Goal: Task Accomplishment & Management: Manage account settings

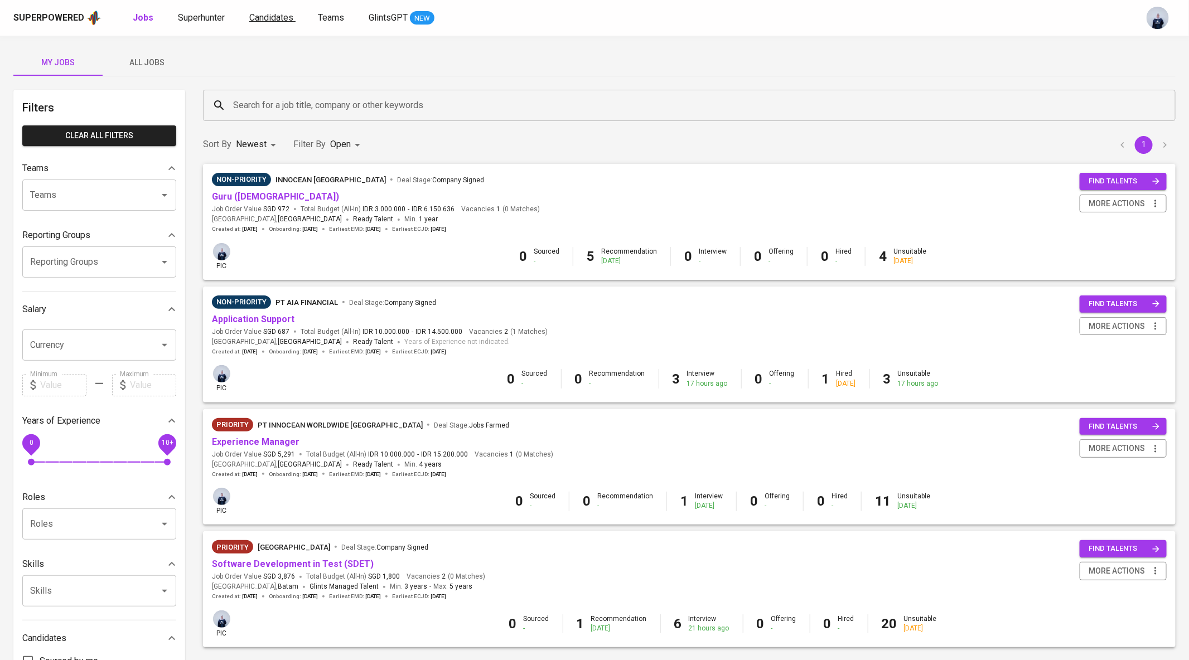
click at [278, 15] on span "Candidates" at bounding box center [271, 17] width 44 height 11
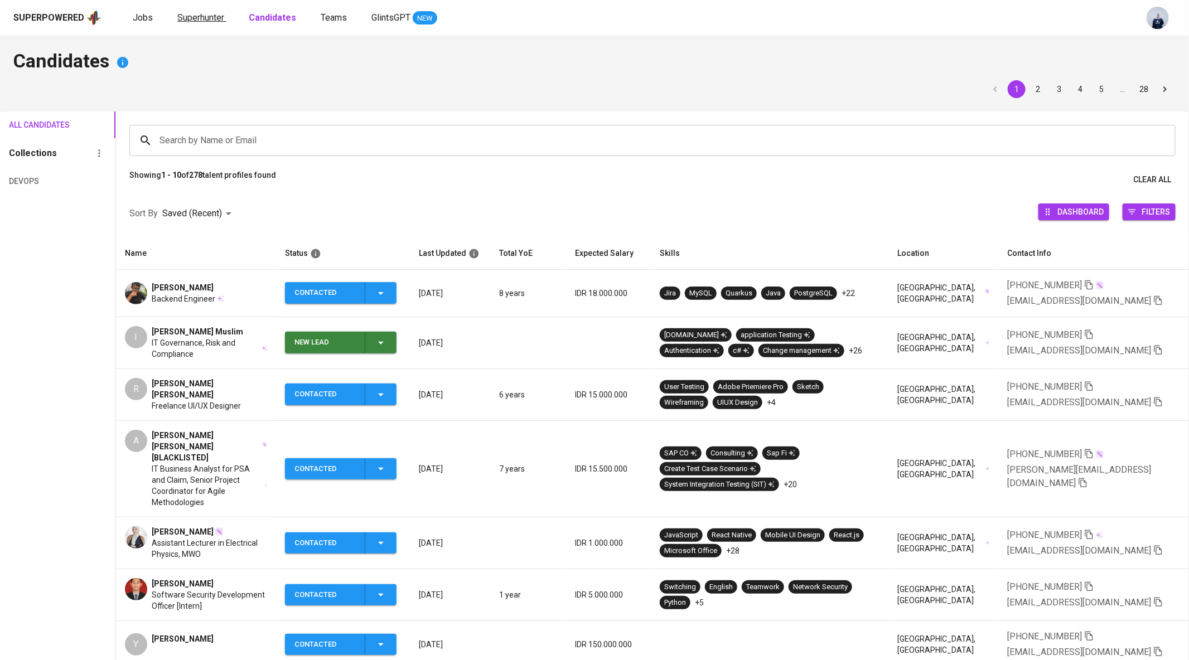
click at [188, 12] on span "Superhunter" at bounding box center [200, 17] width 47 height 11
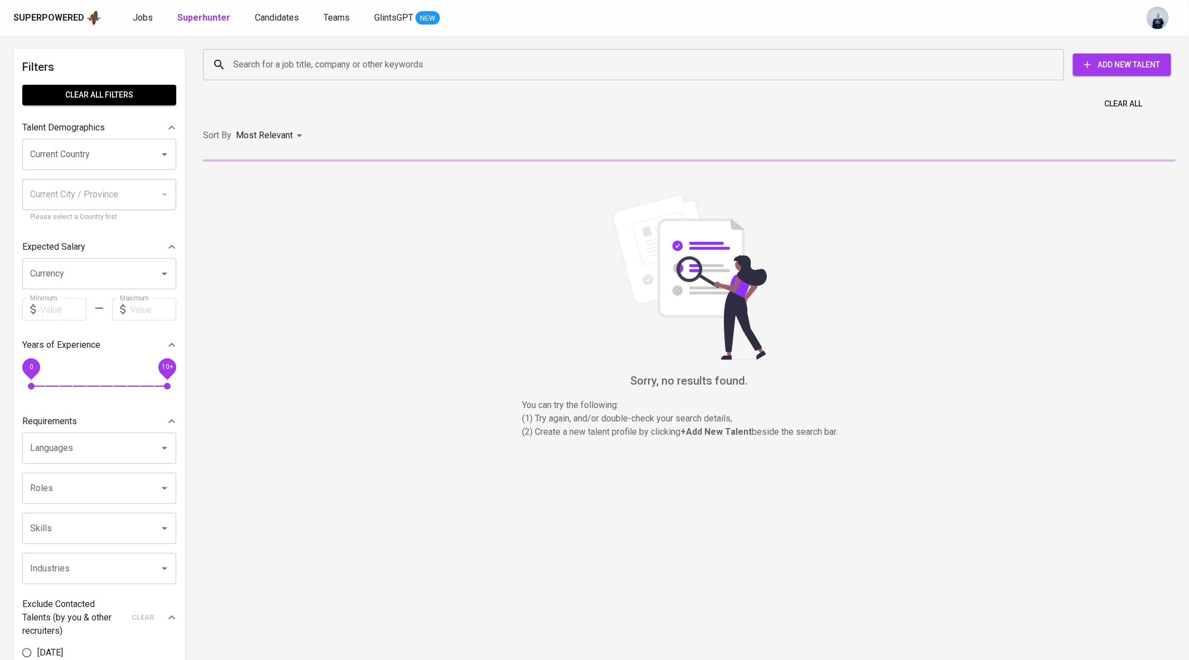
click at [279, 27] on div "Superpowered Jobs Superhunter Candidates Teams GlintsGPT NEW" at bounding box center [594, 18] width 1189 height 36
click at [274, 16] on span "Candidates" at bounding box center [277, 17] width 44 height 11
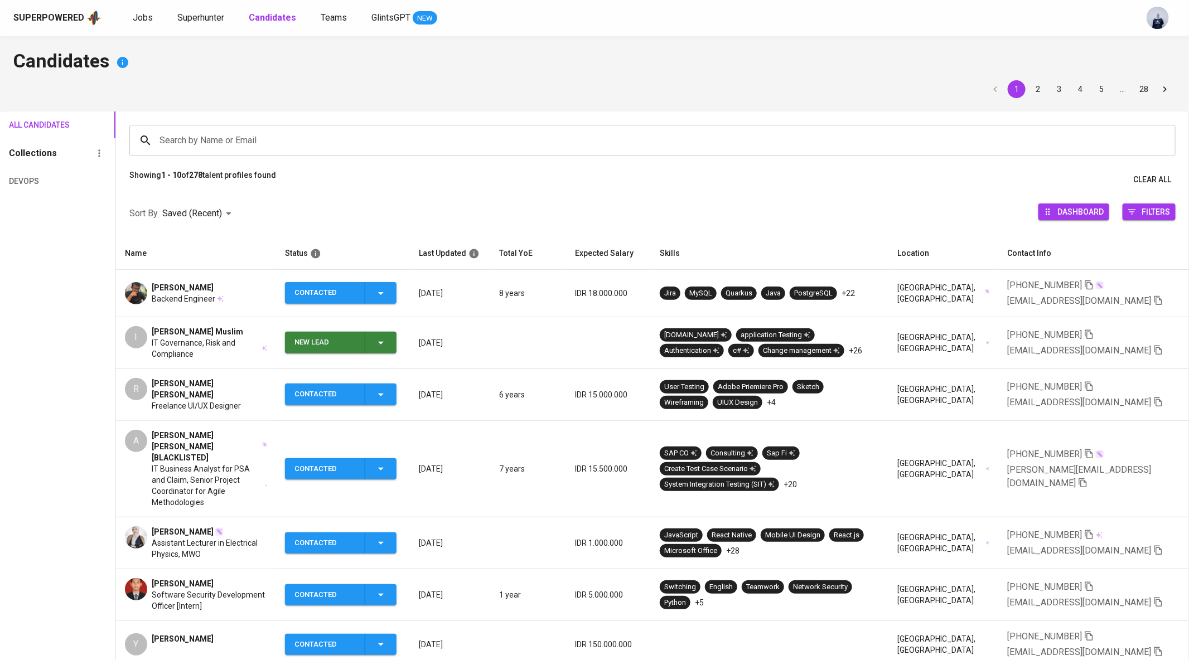
click at [181, 291] on span "Taufik ASHARI" at bounding box center [183, 287] width 62 height 11
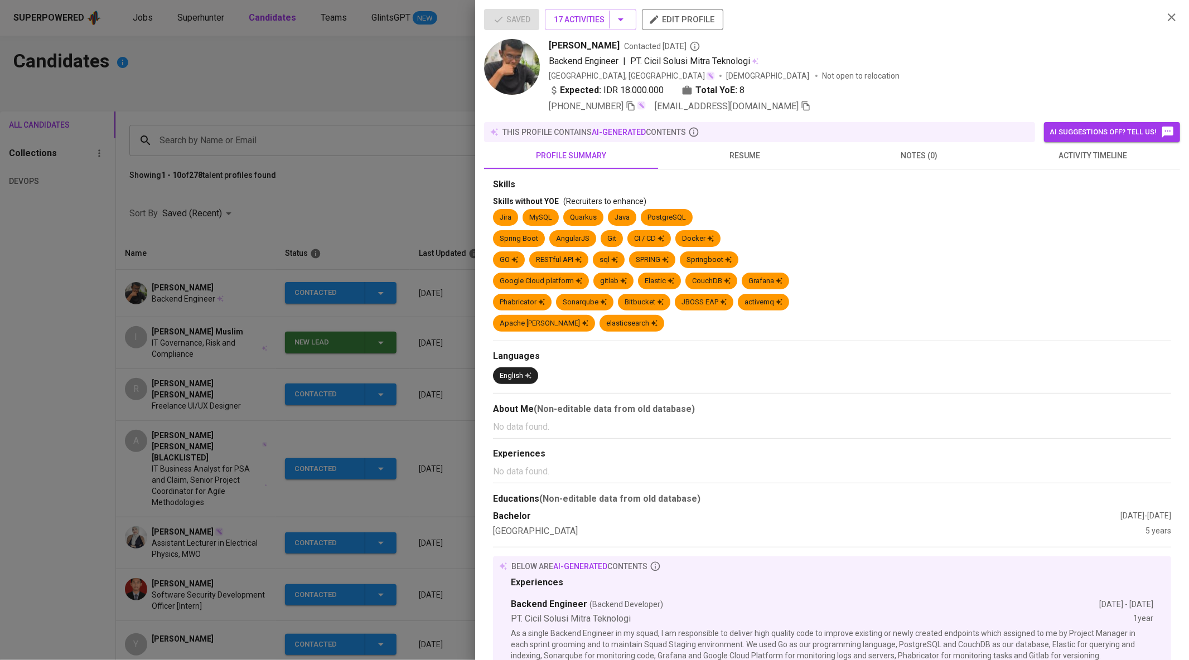
click at [741, 161] on span "resume" at bounding box center [745, 156] width 161 height 14
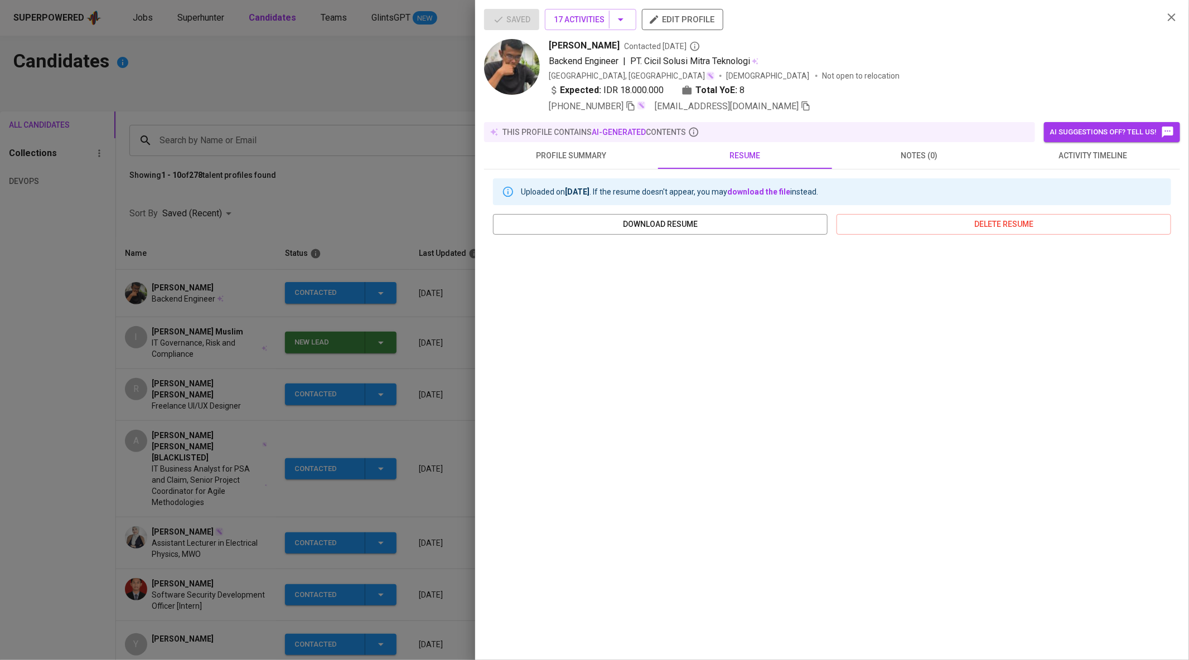
click at [376, 108] on div at bounding box center [594, 330] width 1189 height 660
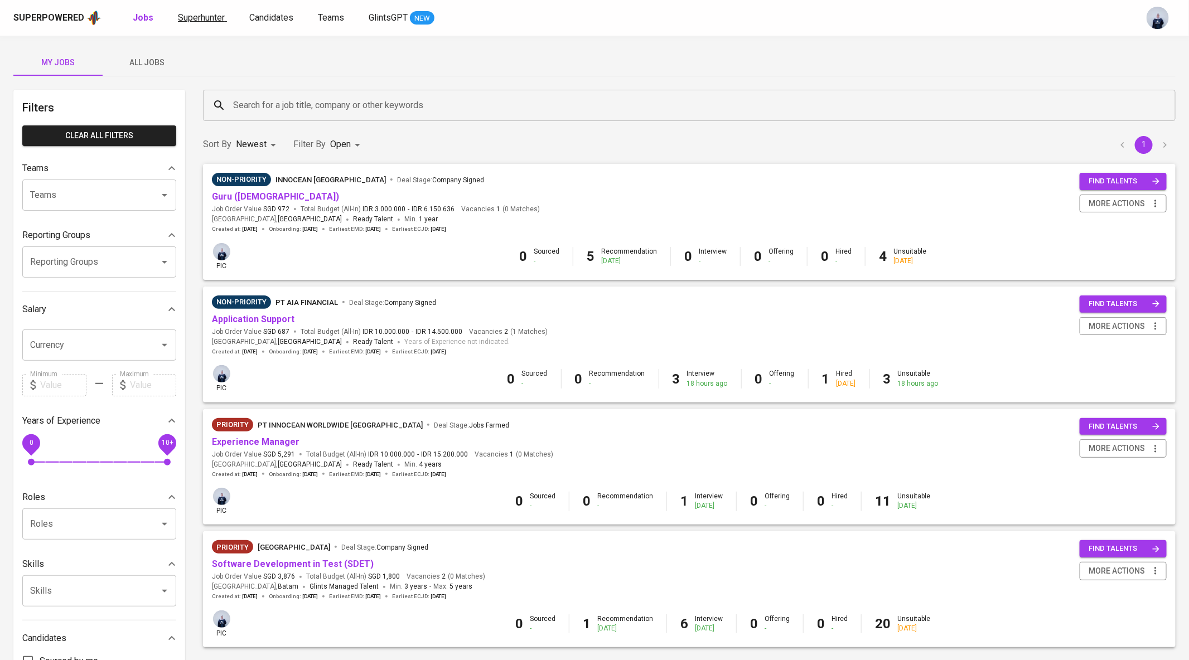
click at [210, 13] on span "Superhunter" at bounding box center [201, 17] width 47 height 11
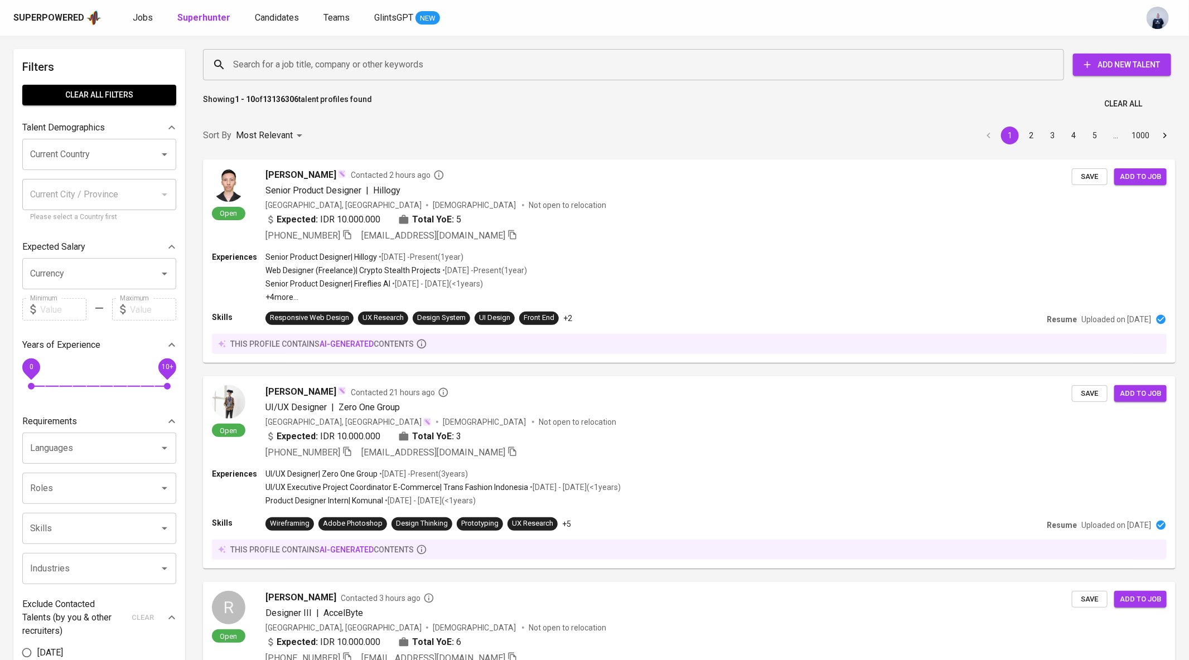
click at [262, 70] on input "Search for a job title, company or other keywords" at bounding box center [636, 64] width 812 height 21
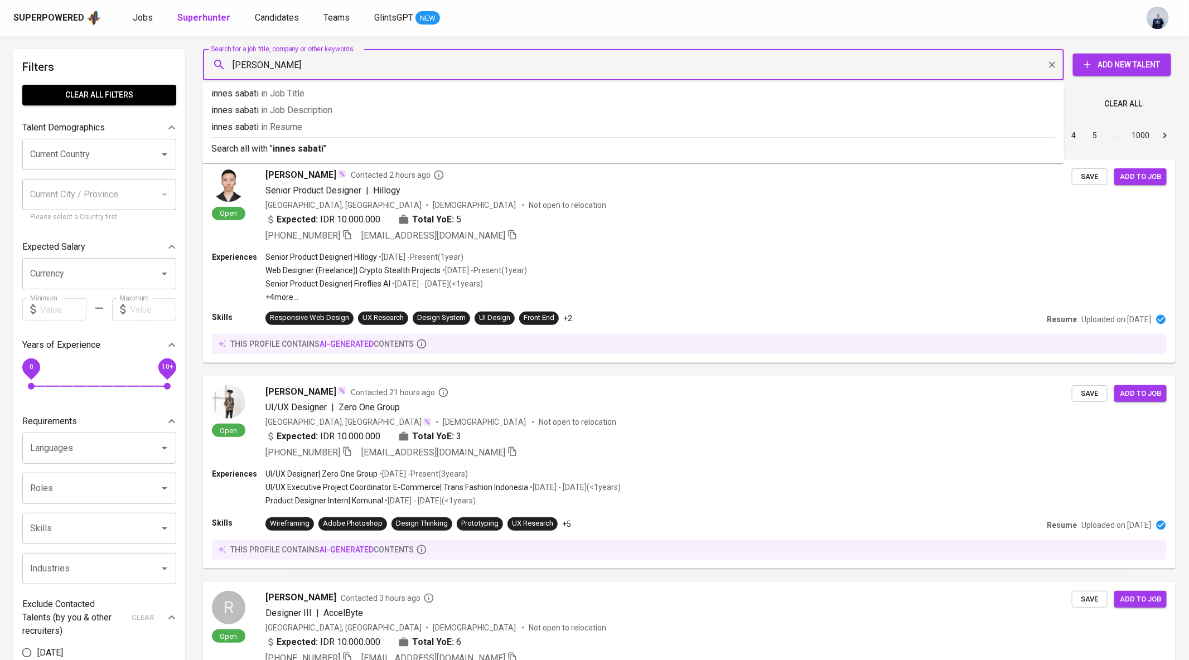
type input "innes sabatini"
click at [308, 137] on hr at bounding box center [633, 137] width 844 height 1
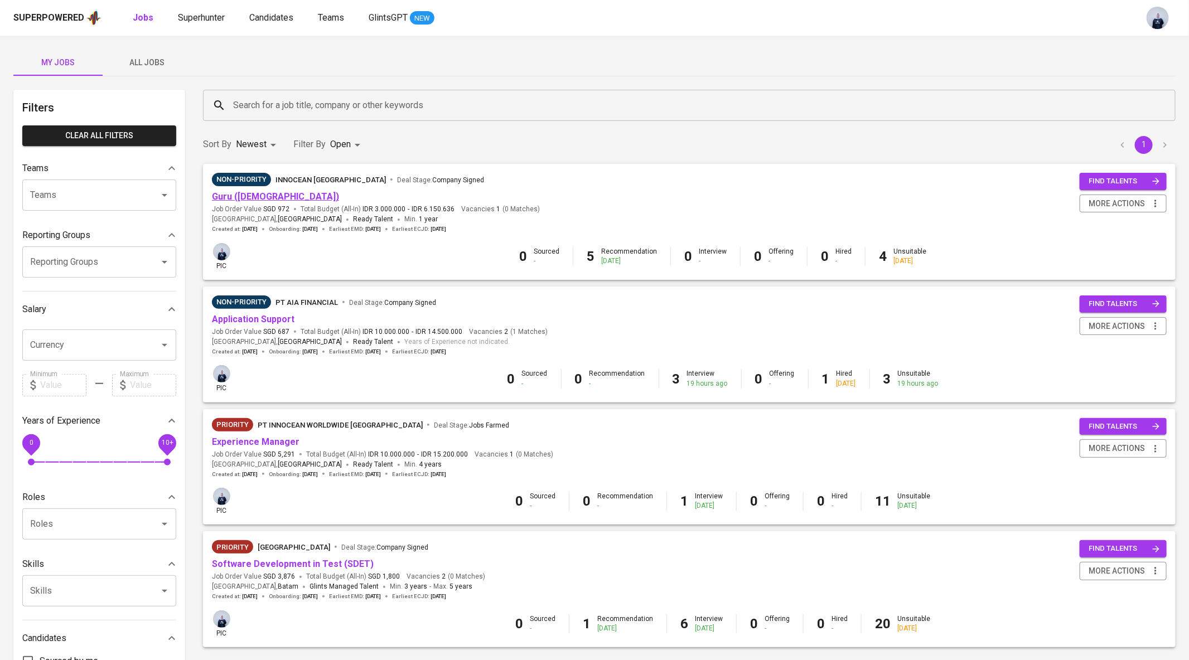
click at [268, 200] on link "Guru ([DEMOGRAPHIC_DATA])" at bounding box center [275, 196] width 127 height 11
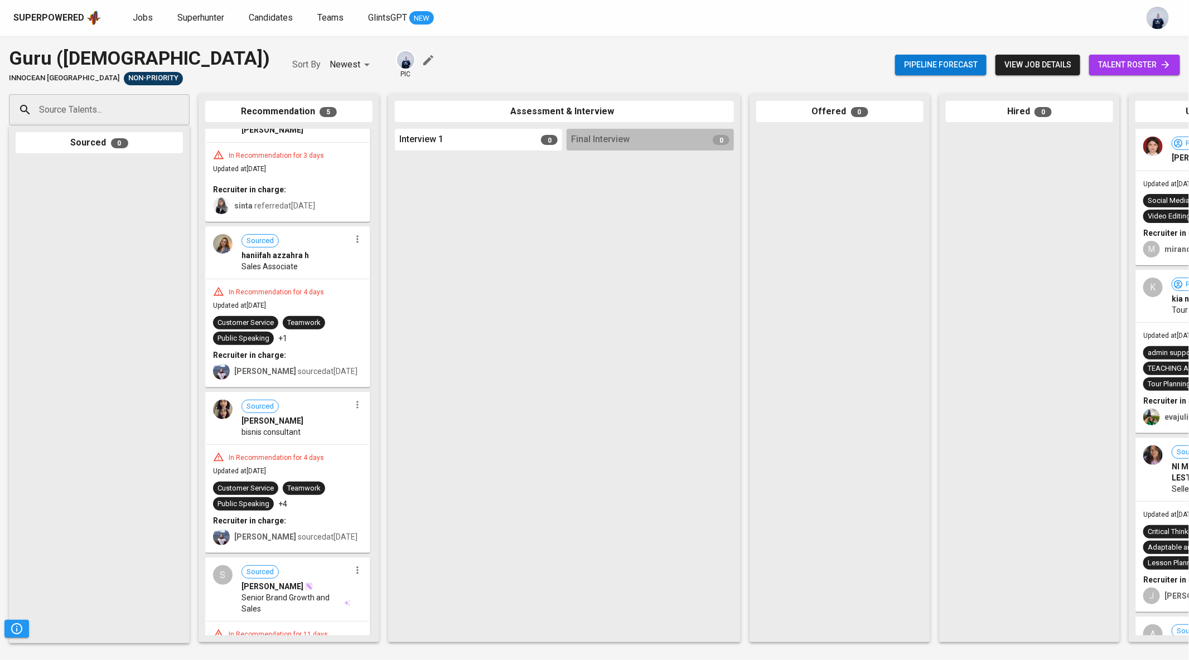
scroll to position [241, 0]
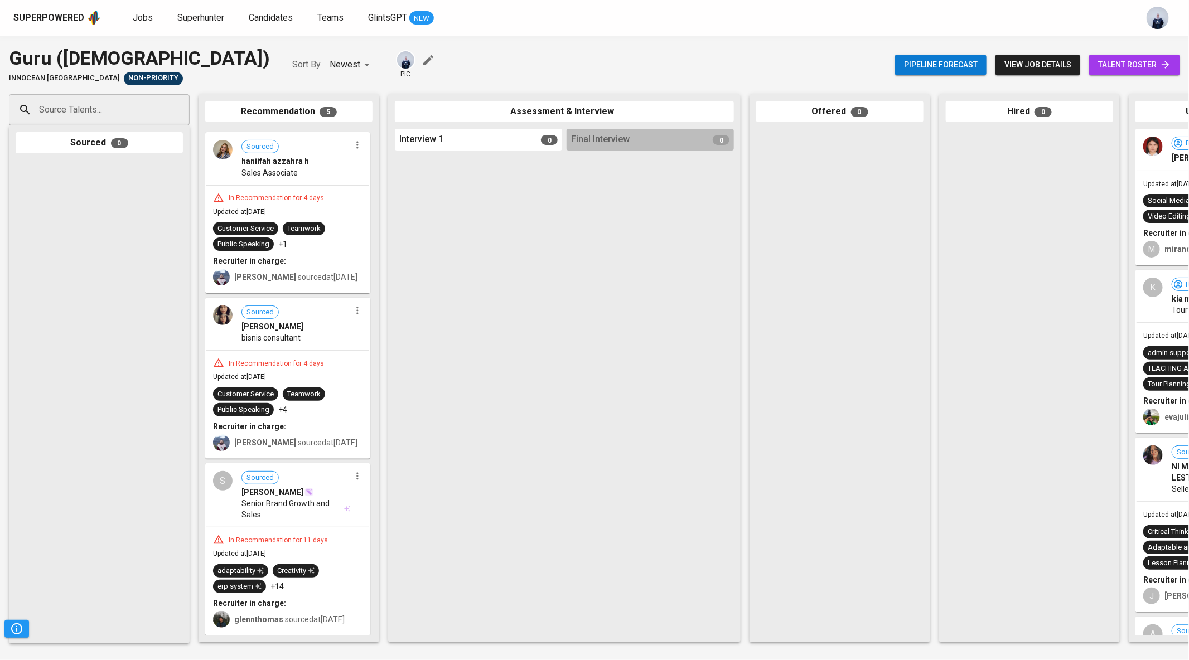
click at [287, 343] on div "Sourced [PERSON_NAME][DEMOGRAPHIC_DATA] bisnis consultant" at bounding box center [287, 324] width 163 height 51
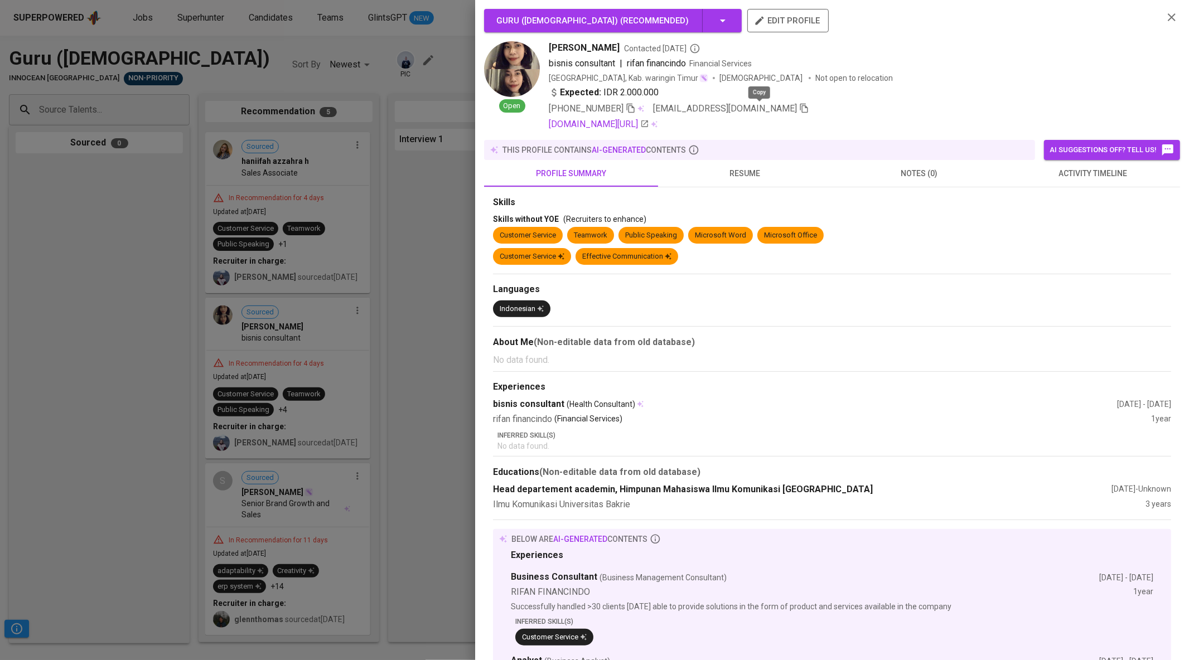
click at [799, 107] on icon "button" at bounding box center [804, 108] width 10 height 10
click at [382, 348] on div at bounding box center [594, 330] width 1189 height 660
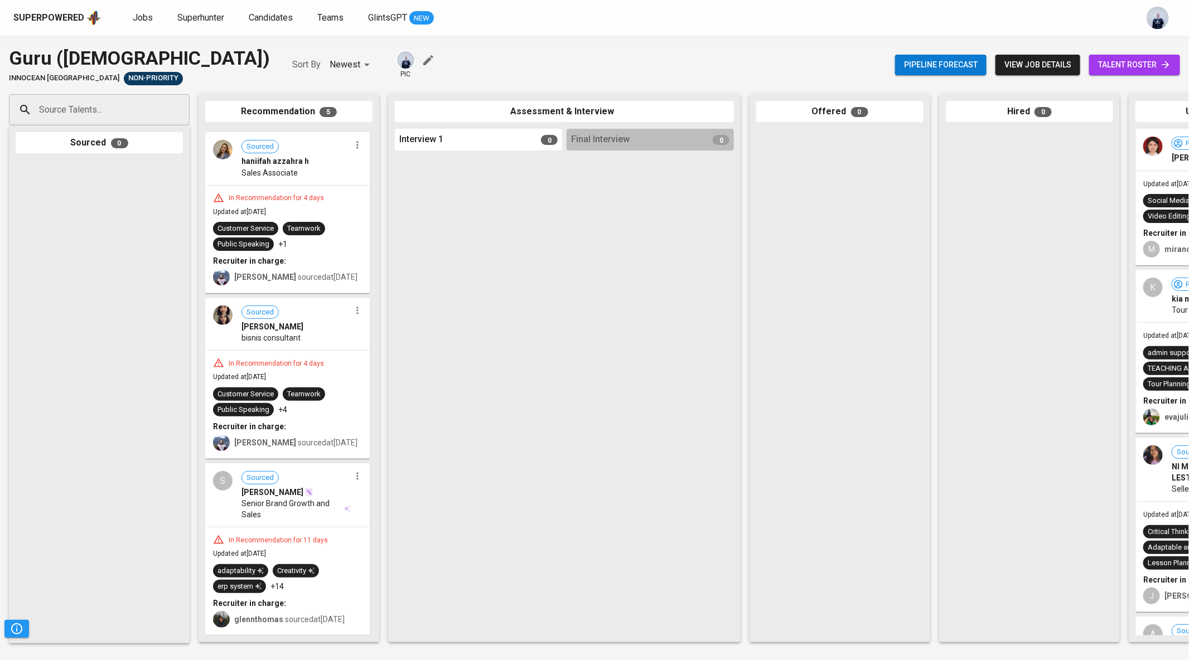
drag, startPoint x: 270, startPoint y: 345, endPoint x: 537, endPoint y: 269, distance: 277.1
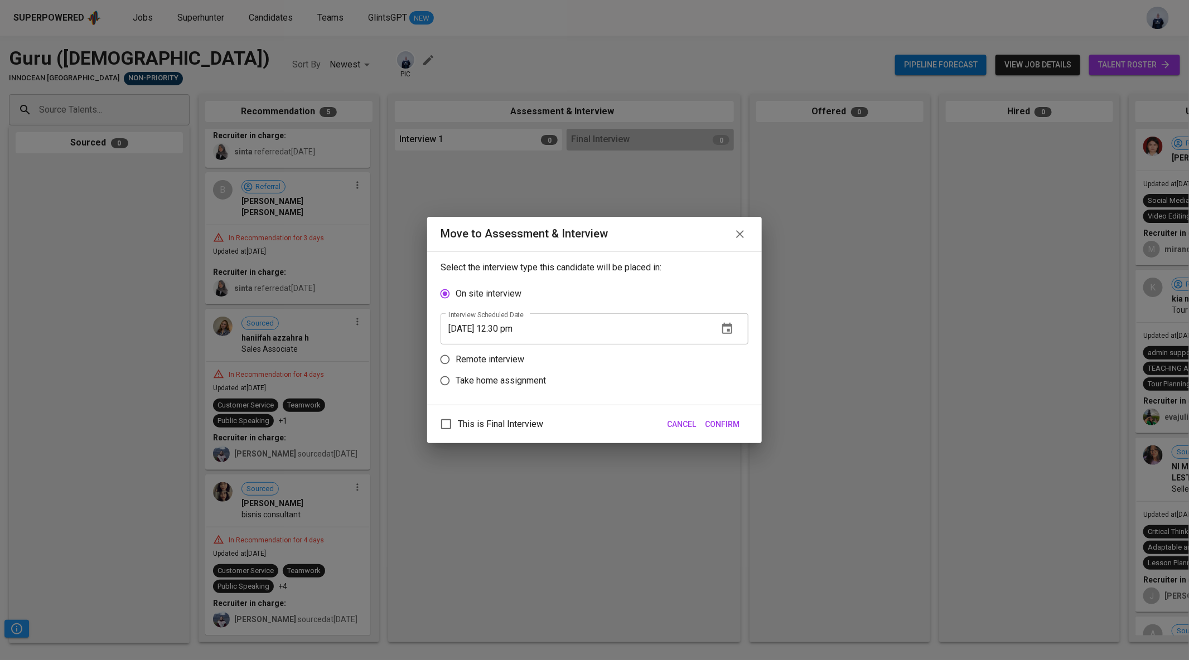
click at [507, 357] on p "Remote interview" at bounding box center [490, 359] width 69 height 13
click at [456, 357] on input "Remote interview" at bounding box center [444, 359] width 21 height 21
radio input "true"
click at [722, 350] on icon "button" at bounding box center [726, 350] width 13 height 13
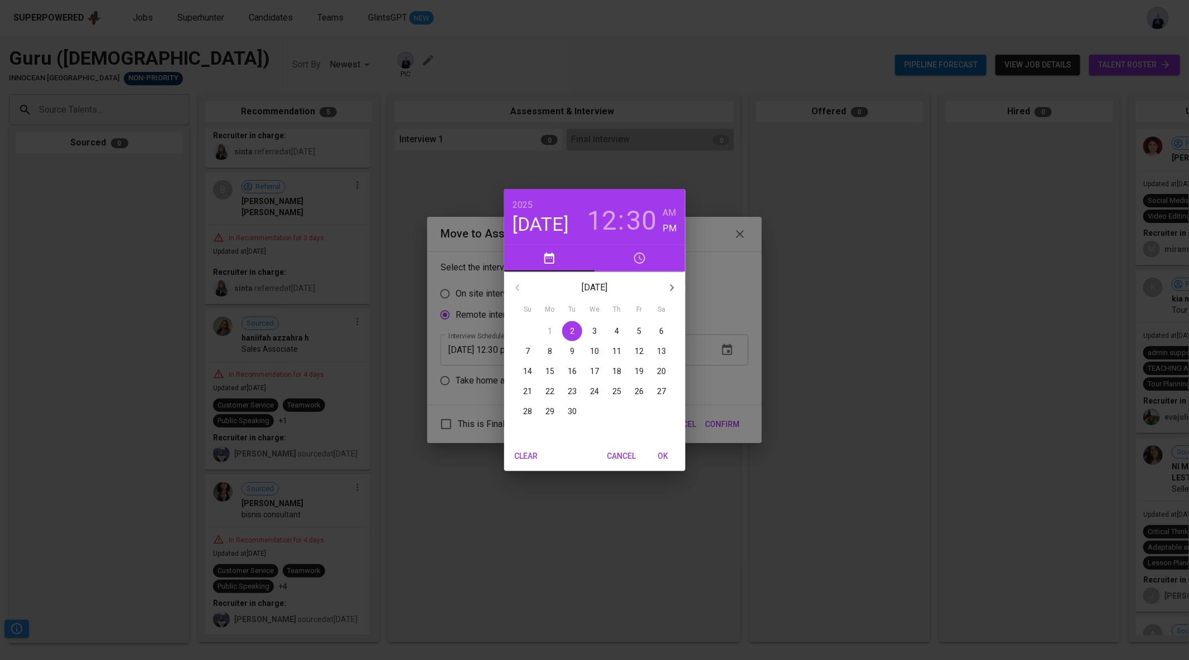
click at [616, 328] on p "4" at bounding box center [617, 331] width 4 height 11
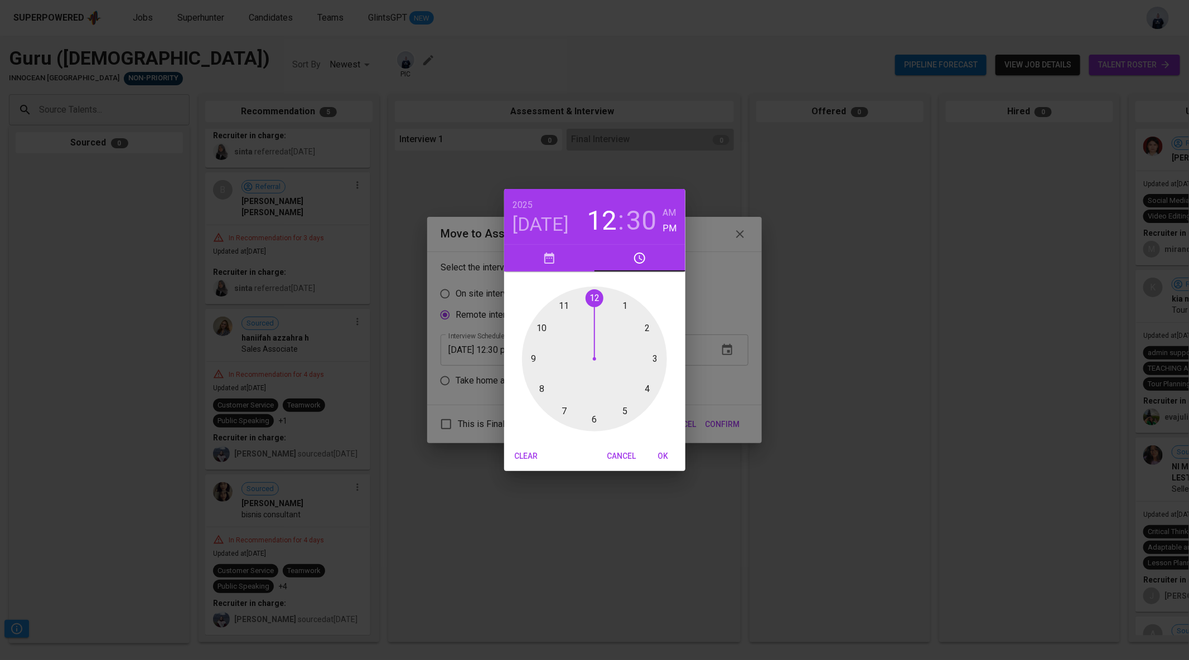
click at [646, 325] on div at bounding box center [594, 359] width 145 height 145
click at [660, 459] on span "OK" at bounding box center [663, 456] width 27 height 14
type input "[DATE] 02:30 pm"
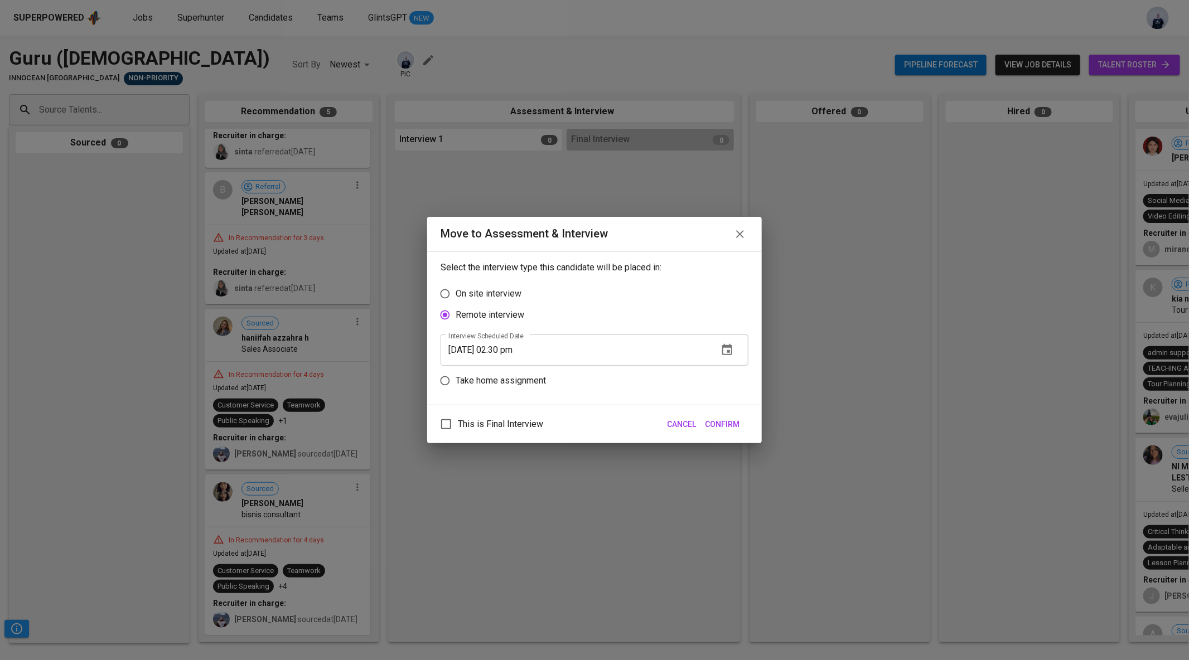
click at [731, 424] on span "Confirm" at bounding box center [722, 425] width 35 height 14
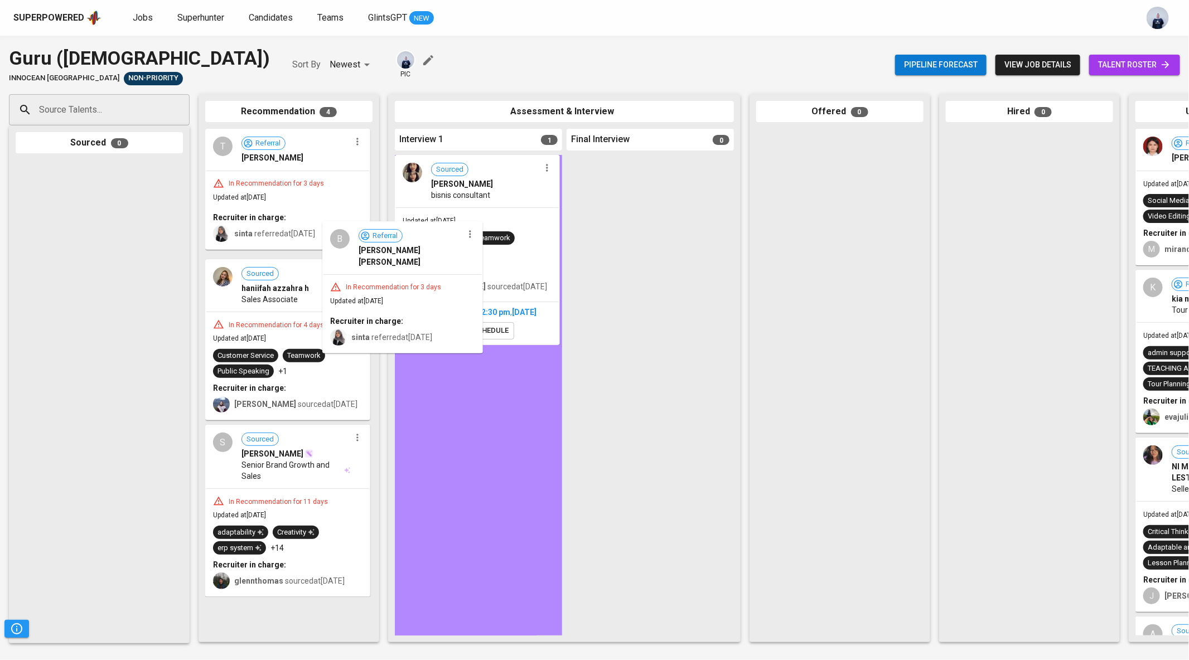
scroll to position [0, 0]
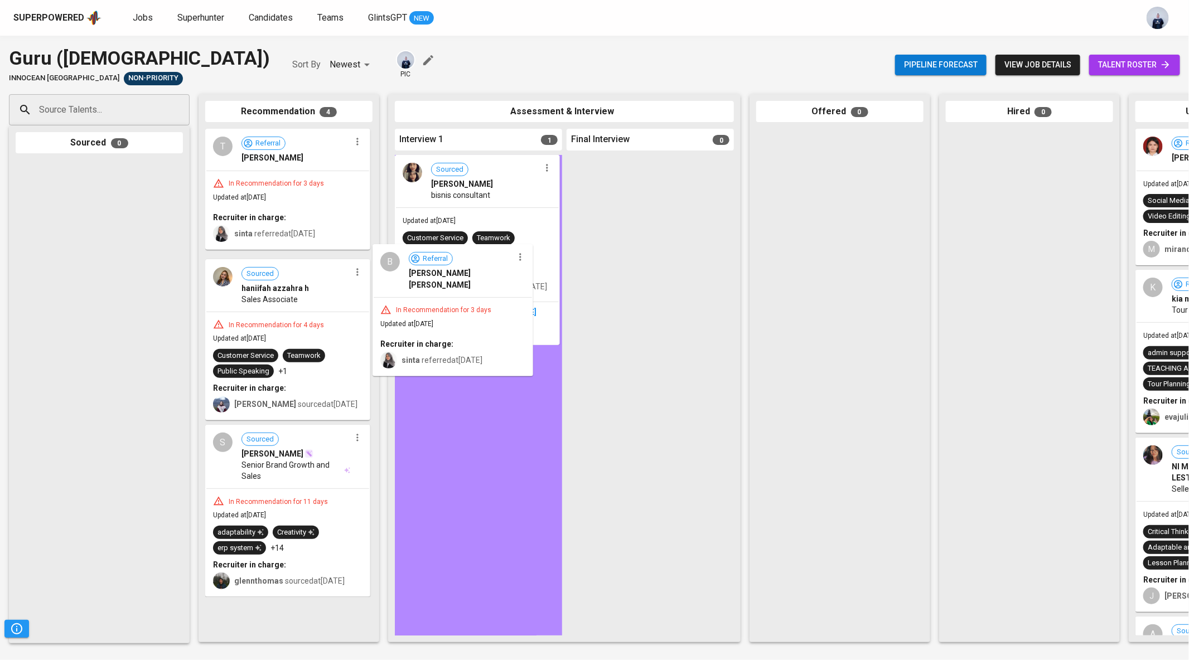
drag, startPoint x: 318, startPoint y: 267, endPoint x: 497, endPoint y: 345, distance: 195.3
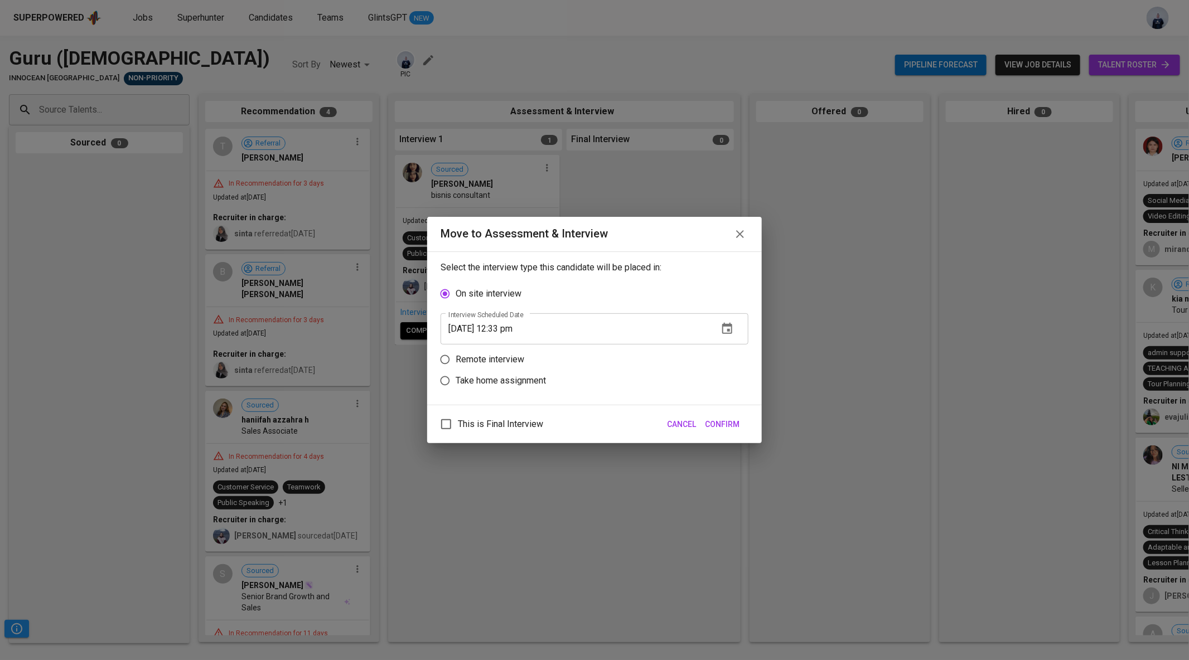
click at [503, 353] on p "Remote interview" at bounding box center [490, 359] width 69 height 13
click at [456, 353] on input "Remote interview" at bounding box center [444, 359] width 21 height 21
radio input "true"
click at [731, 352] on icon "button" at bounding box center [727, 349] width 10 height 11
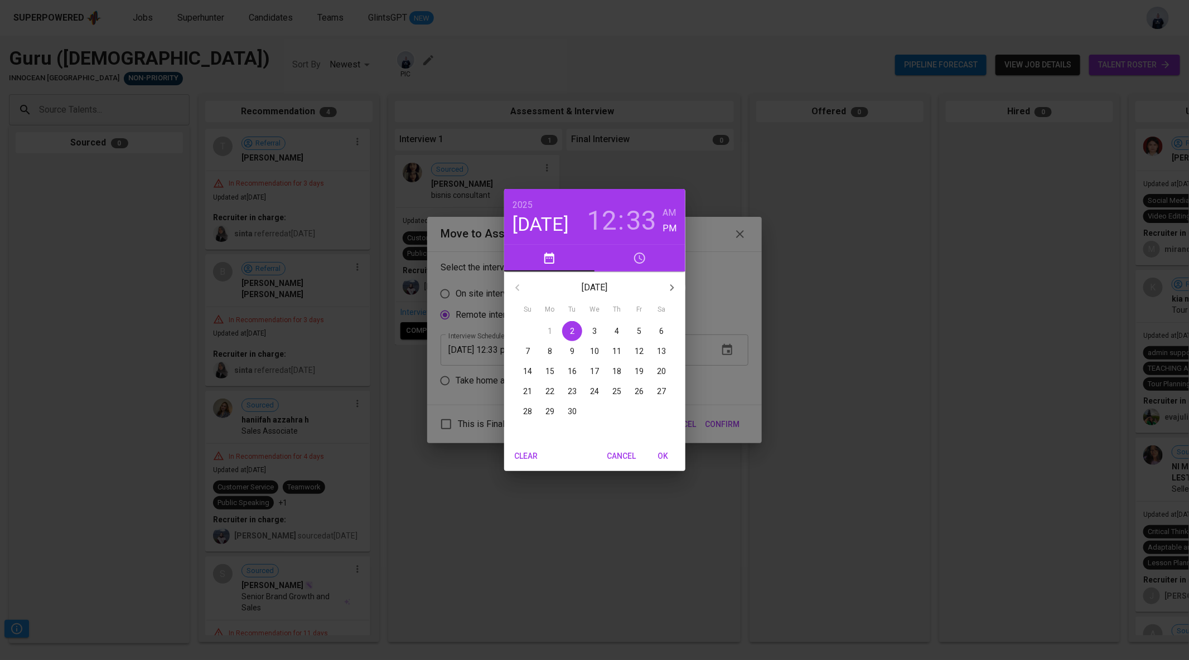
click at [619, 328] on p "4" at bounding box center [617, 331] width 4 height 11
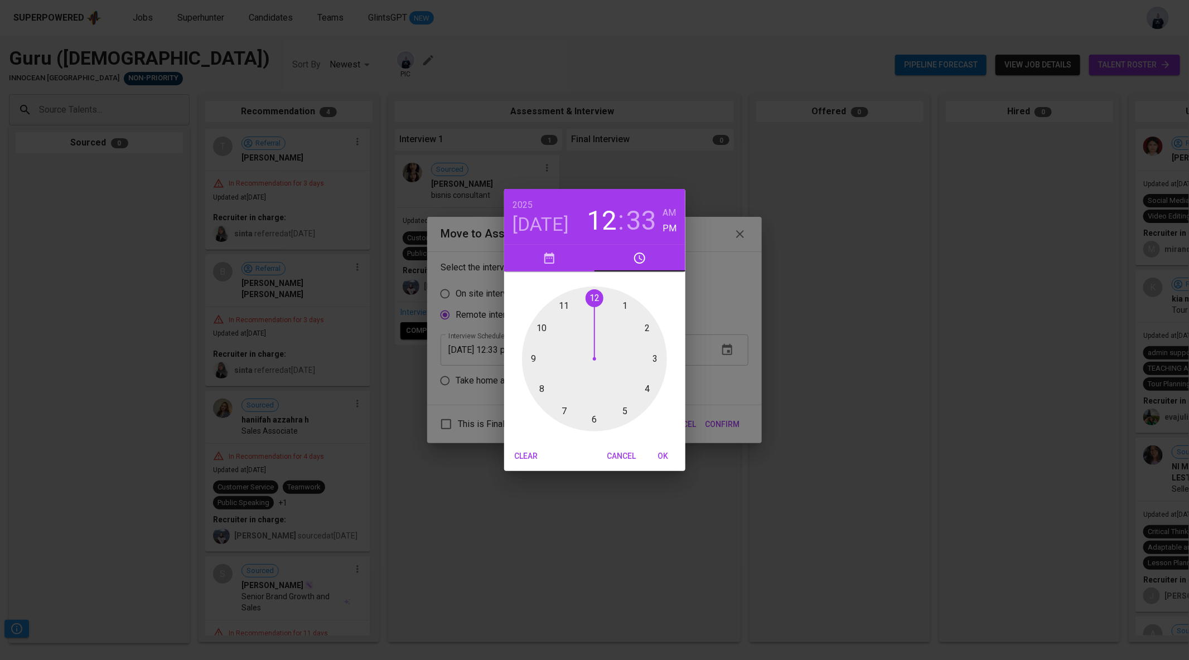
click at [646, 331] on div at bounding box center [594, 359] width 145 height 145
click at [596, 297] on div at bounding box center [594, 359] width 145 height 145
type input "[DATE] 02:00 pm"
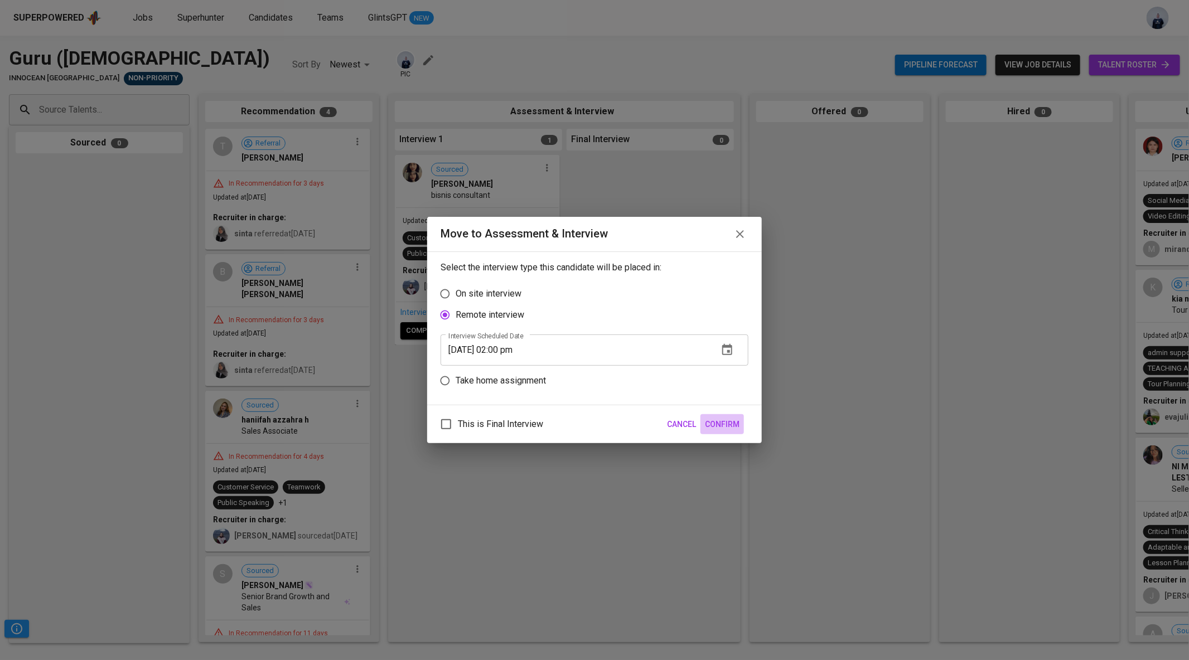
click at [725, 423] on span "Confirm" at bounding box center [722, 425] width 35 height 14
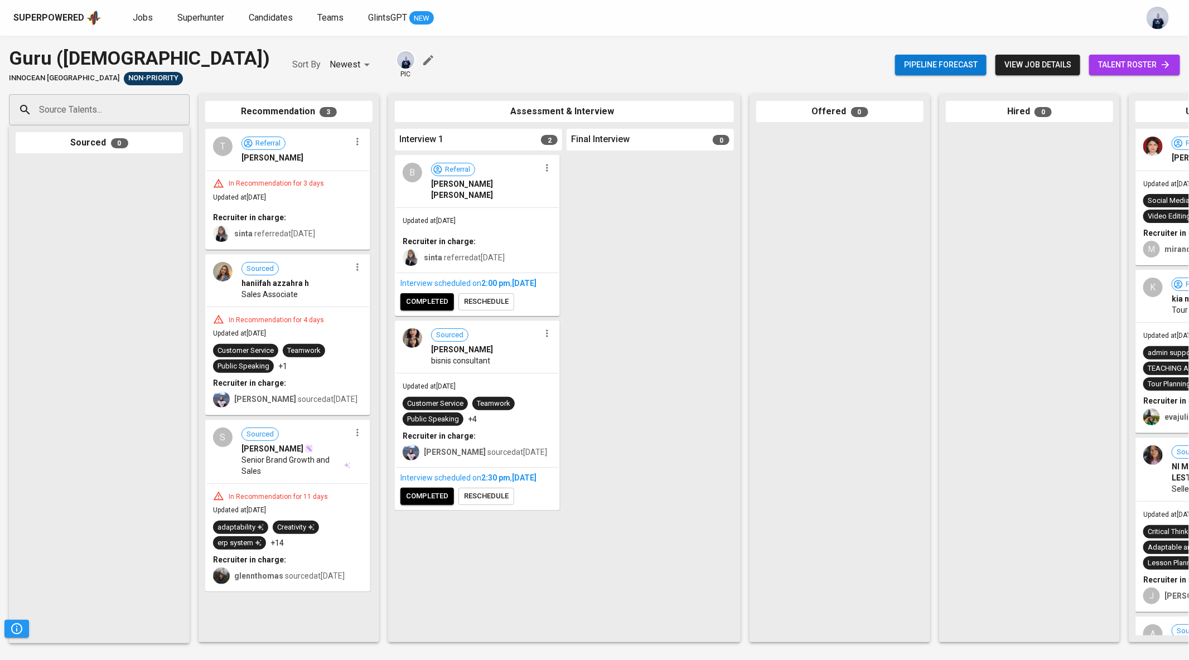
click at [357, 434] on icon "button" at bounding box center [357, 432] width 2 height 7
click at [373, 485] on span "Move to unsuitable" at bounding box center [388, 486] width 59 height 10
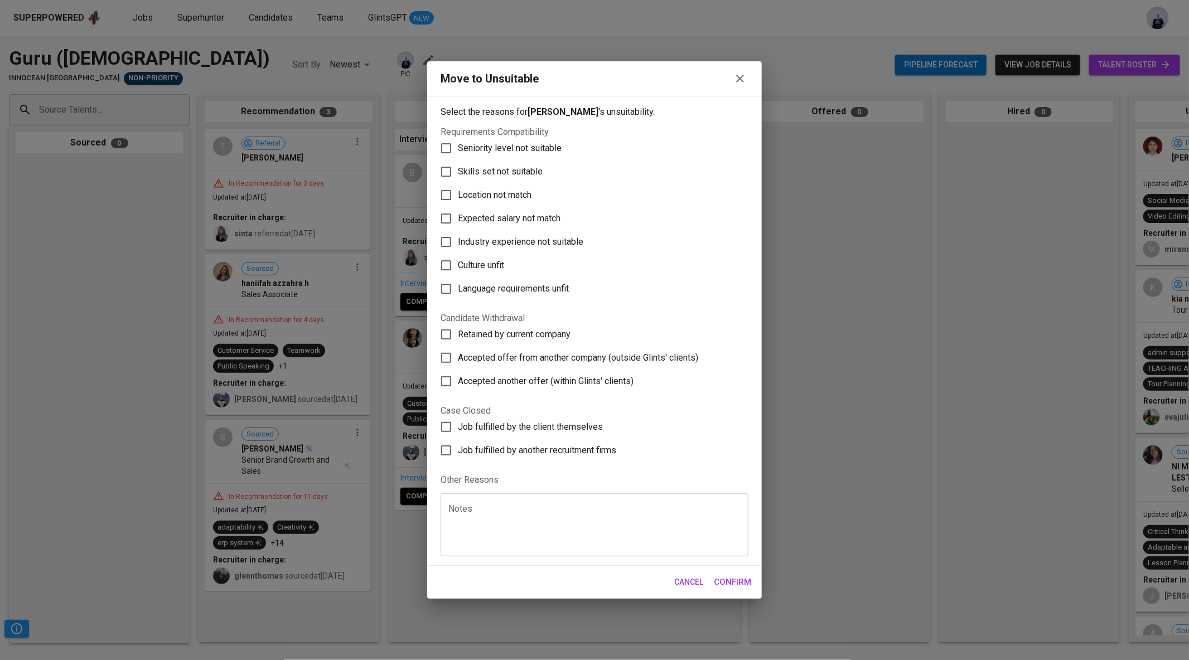
click at [517, 177] on span "Skills set not suitable" at bounding box center [500, 171] width 85 height 13
click at [458, 177] on input "Skills set not suitable" at bounding box center [445, 171] width 23 height 23
click at [518, 167] on span "Skills set not suitable" at bounding box center [500, 171] width 85 height 13
click at [458, 167] on input "Skills set not suitable" at bounding box center [445, 171] width 23 height 23
checkbox input "false"
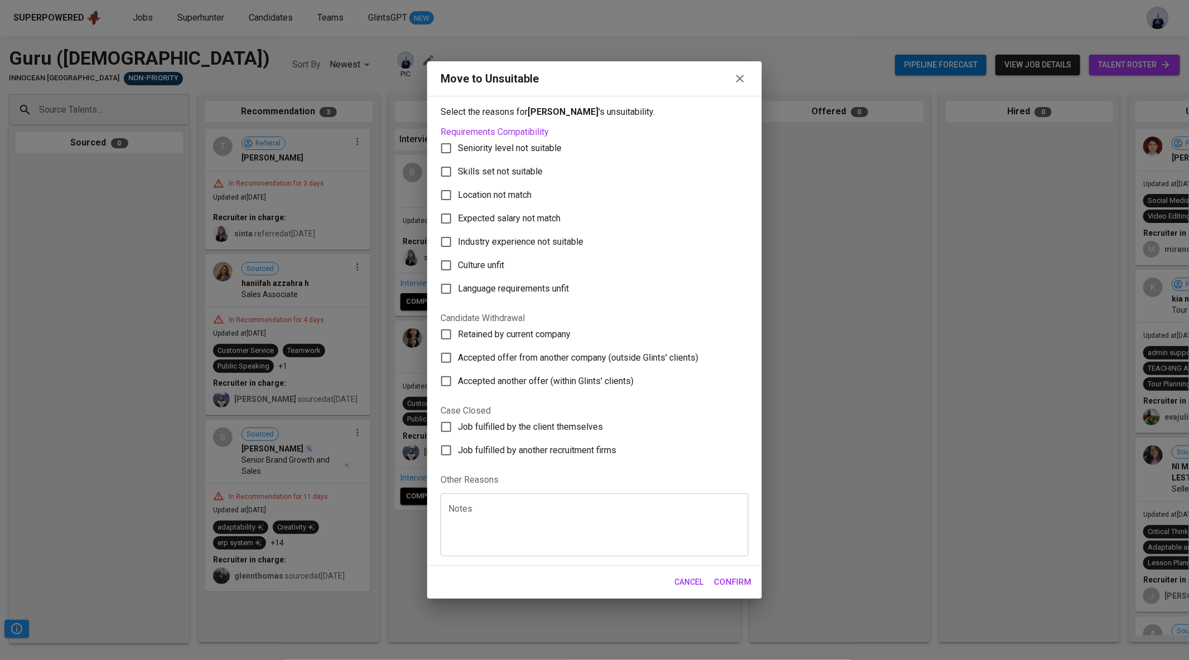
click at [478, 269] on span "Culture unfit" at bounding box center [481, 265] width 46 height 13
click at [458, 269] on input "Culture unfit" at bounding box center [445, 265] width 23 height 23
checkbox input "true"
click at [511, 178] on span "Skills set not suitable" at bounding box center [500, 171] width 85 height 13
click at [458, 178] on input "Skills set not suitable" at bounding box center [445, 171] width 23 height 23
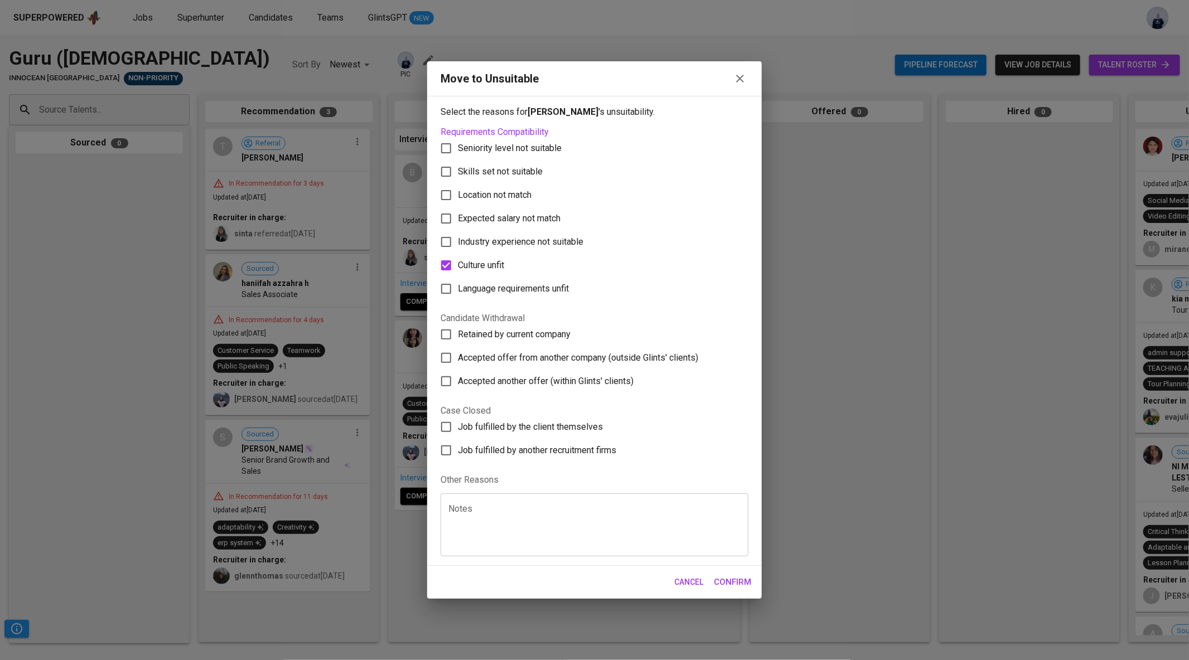
checkbox input "true"
click at [734, 576] on span "Confirm" at bounding box center [732, 582] width 37 height 14
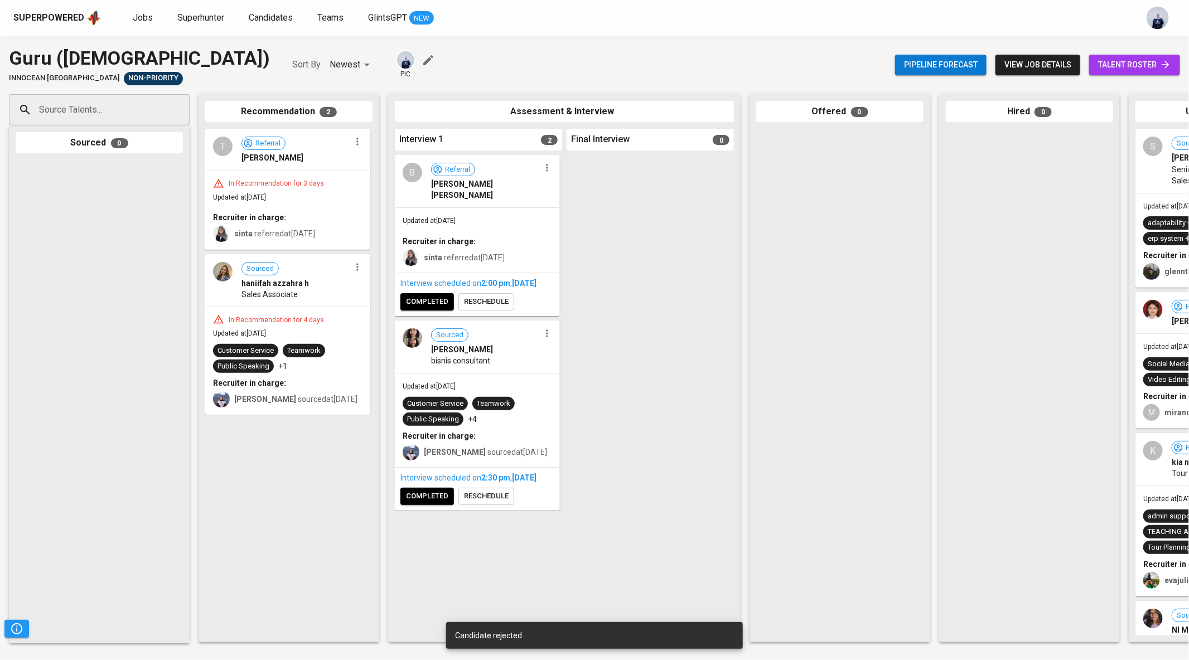
click at [357, 273] on button "button" at bounding box center [357, 267] width 14 height 14
click at [395, 338] on span "Move to unsuitable" at bounding box center [388, 337] width 59 height 10
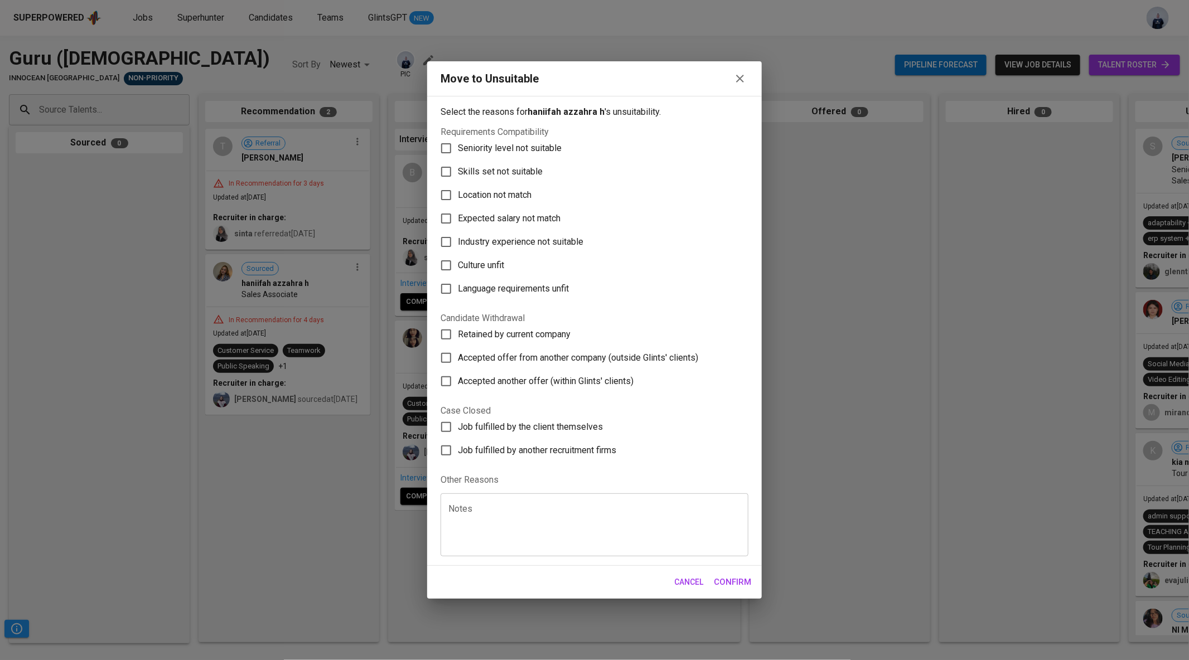
click at [529, 171] on span "Skills set not suitable" at bounding box center [500, 171] width 85 height 13
click at [458, 171] on input "Skills set not suitable" at bounding box center [445, 171] width 23 height 23
checkbox input "true"
click at [736, 579] on span "Confirm" at bounding box center [732, 582] width 37 height 14
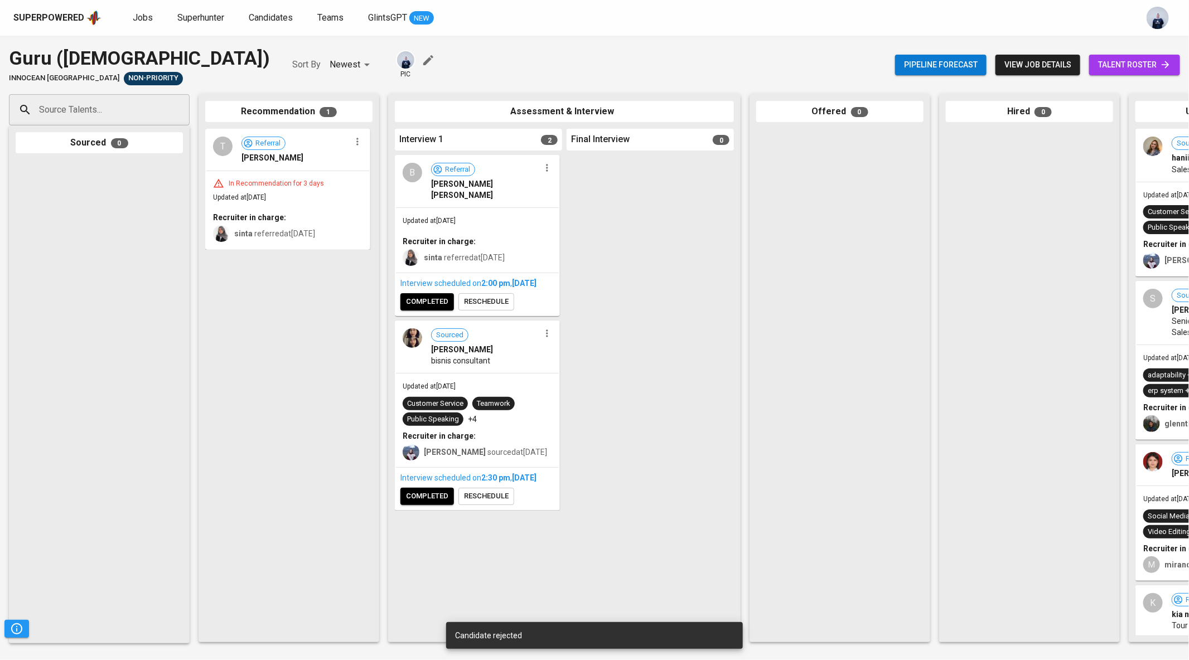
click at [356, 146] on icon "button" at bounding box center [357, 141] width 11 height 11
click at [389, 210] on span "Move to unsuitable" at bounding box center [388, 212] width 59 height 10
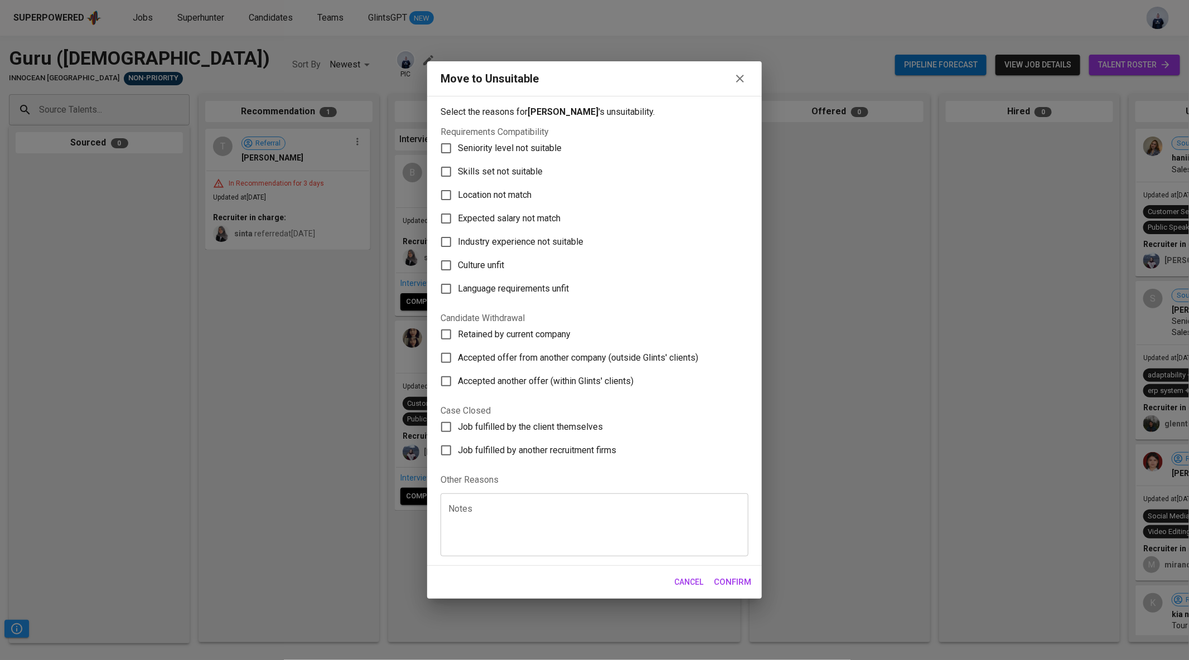
click at [501, 271] on span "Culture unfit" at bounding box center [481, 265] width 46 height 13
click at [458, 271] on input "Culture unfit" at bounding box center [445, 265] width 23 height 23
checkbox input "true"
click at [732, 582] on span "Confirm" at bounding box center [732, 582] width 37 height 14
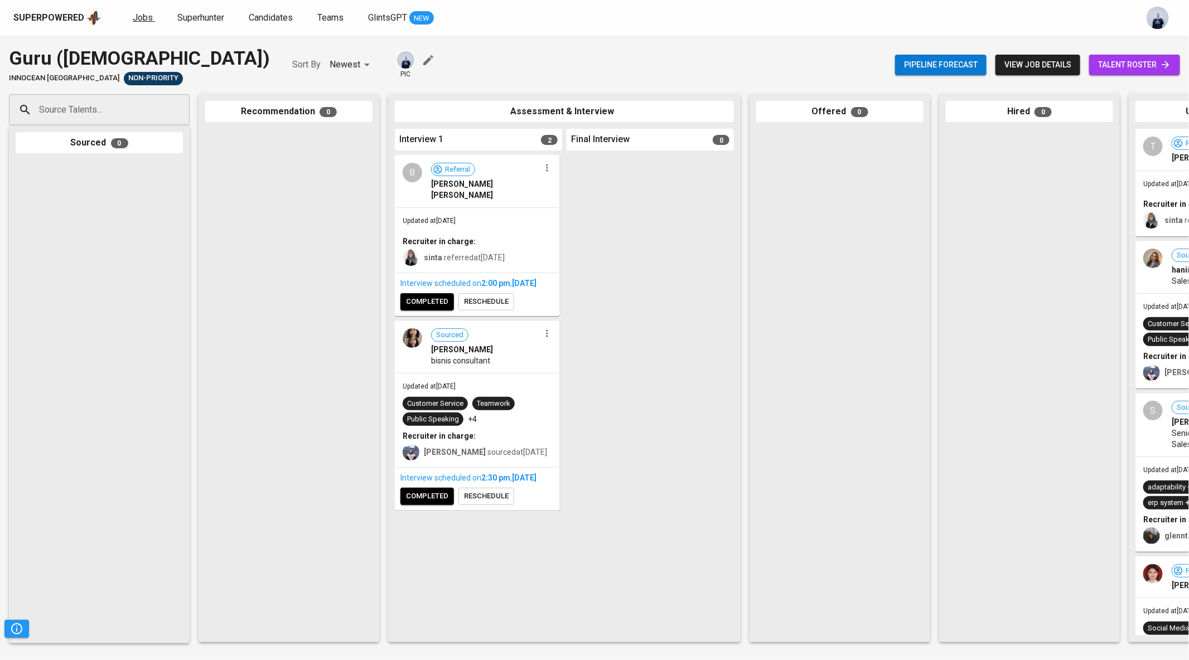
click at [136, 19] on span "Jobs" at bounding box center [143, 17] width 20 height 11
